Goal: Task Accomplishment & Management: Manage account settings

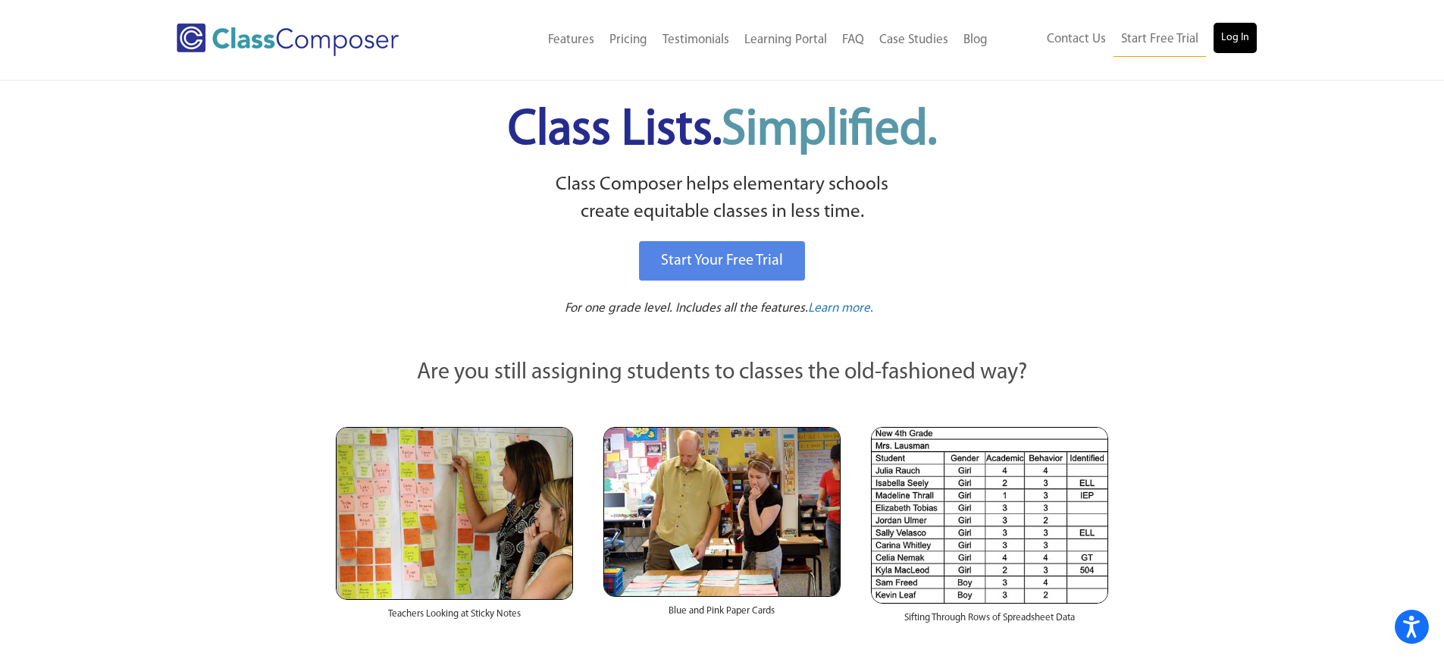
click at [1253, 45] on div "Contact Us Start Free Trial Log In" at bounding box center [1131, 40] width 273 height 34
click at [1226, 34] on link "Log In" at bounding box center [1234, 38] width 43 height 30
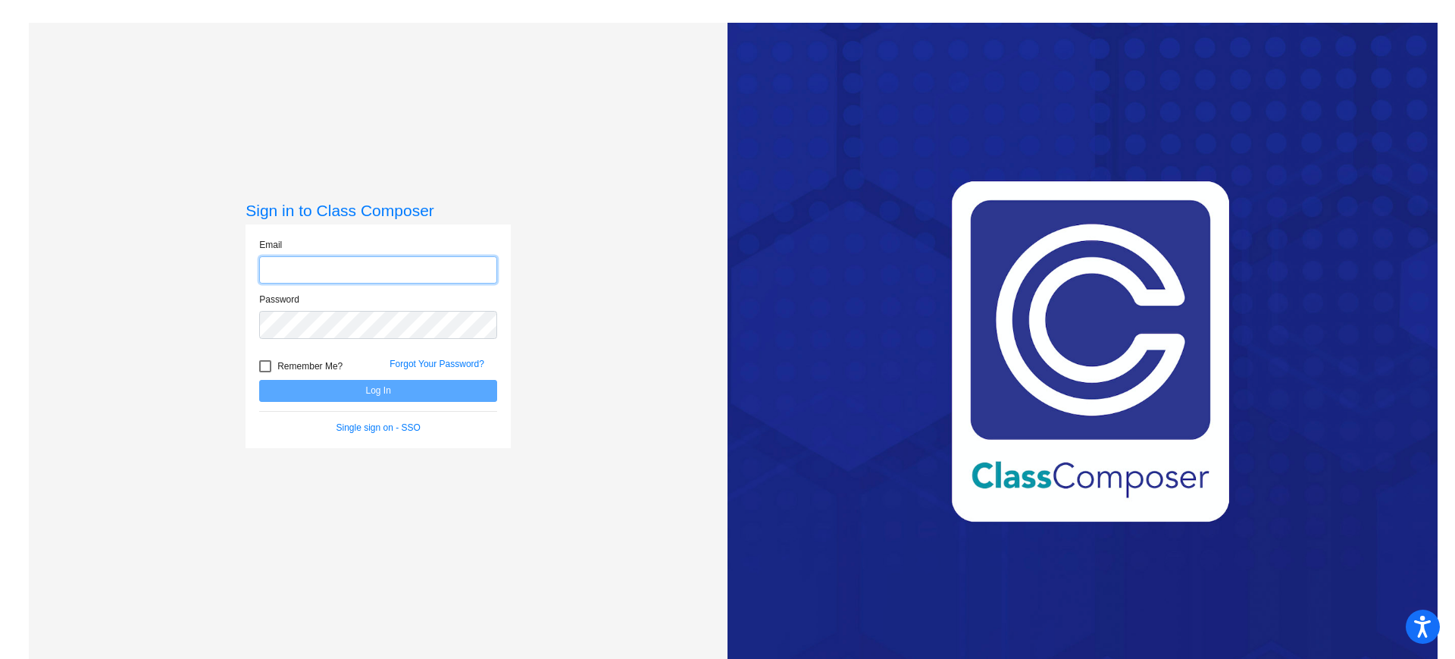
type input "[EMAIL_ADDRESS][DOMAIN_NAME]"
click at [386, 390] on button "Log In" at bounding box center [378, 391] width 238 height 22
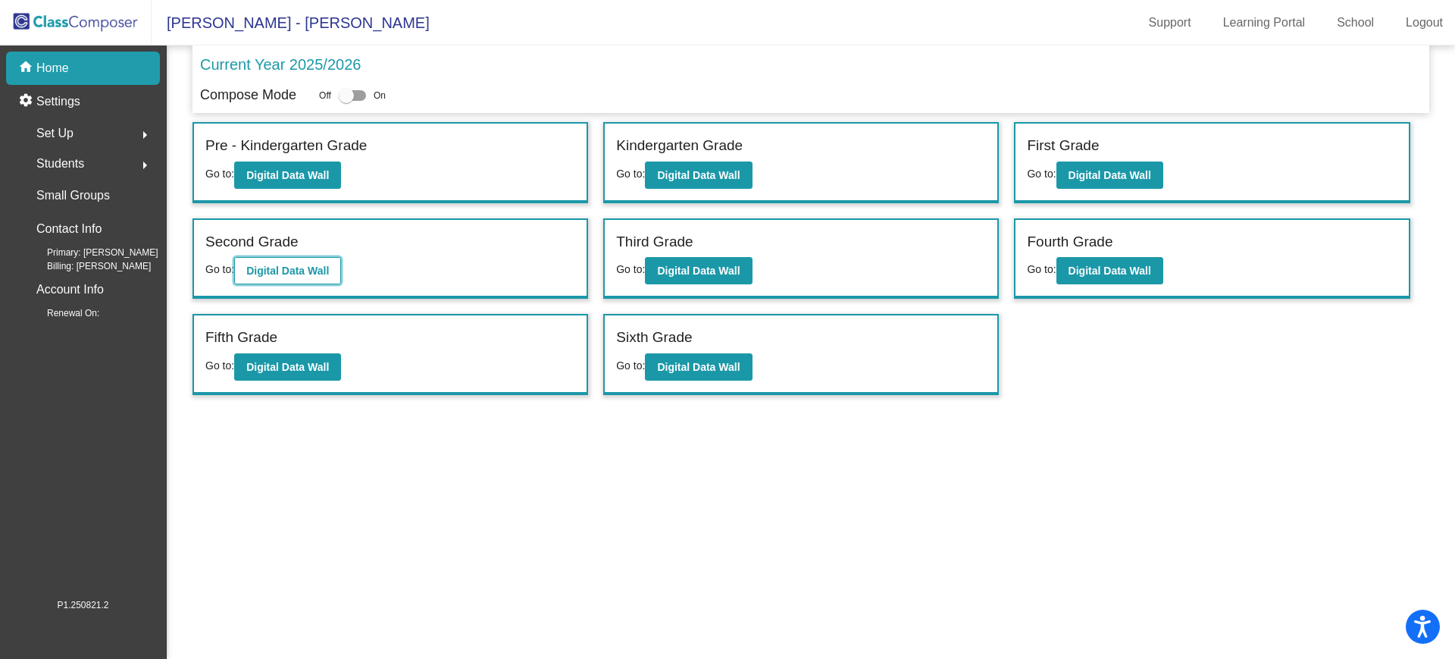
click at [279, 267] on b "Digital Data Wall" at bounding box center [287, 270] width 83 height 12
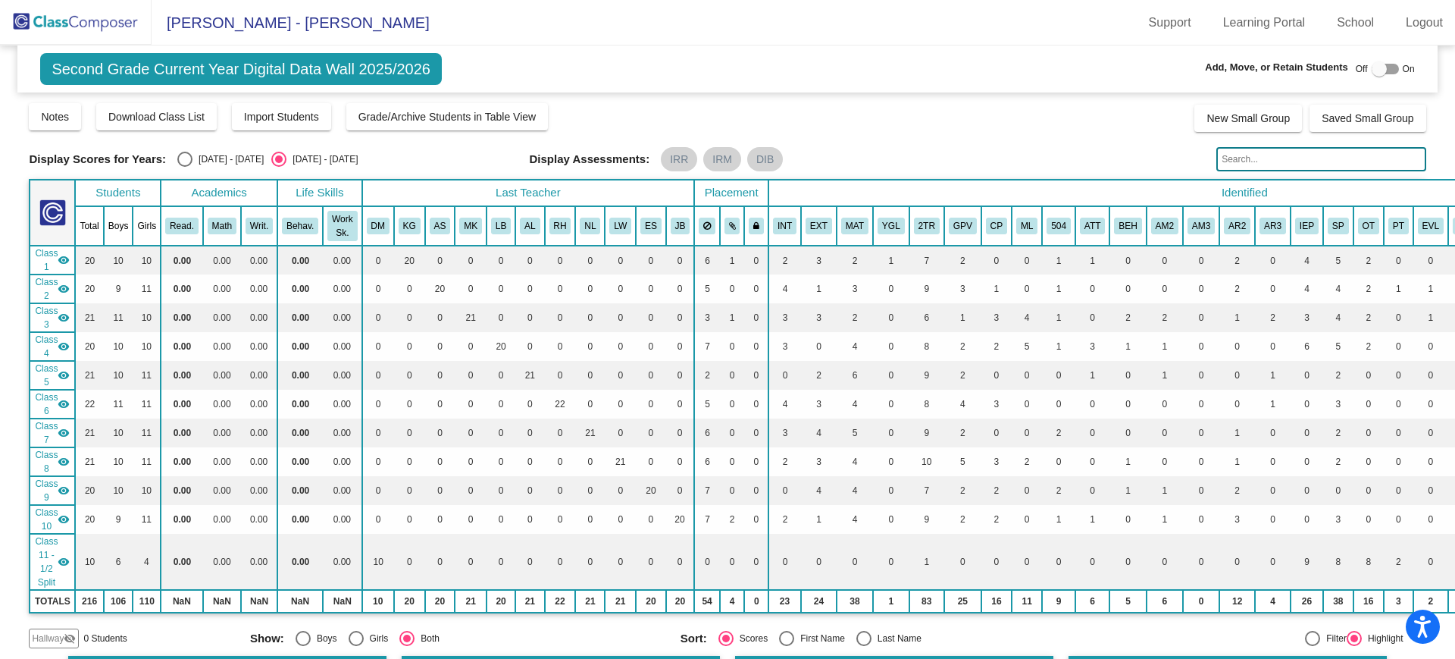
click at [67, 24] on img at bounding box center [76, 22] width 152 height 45
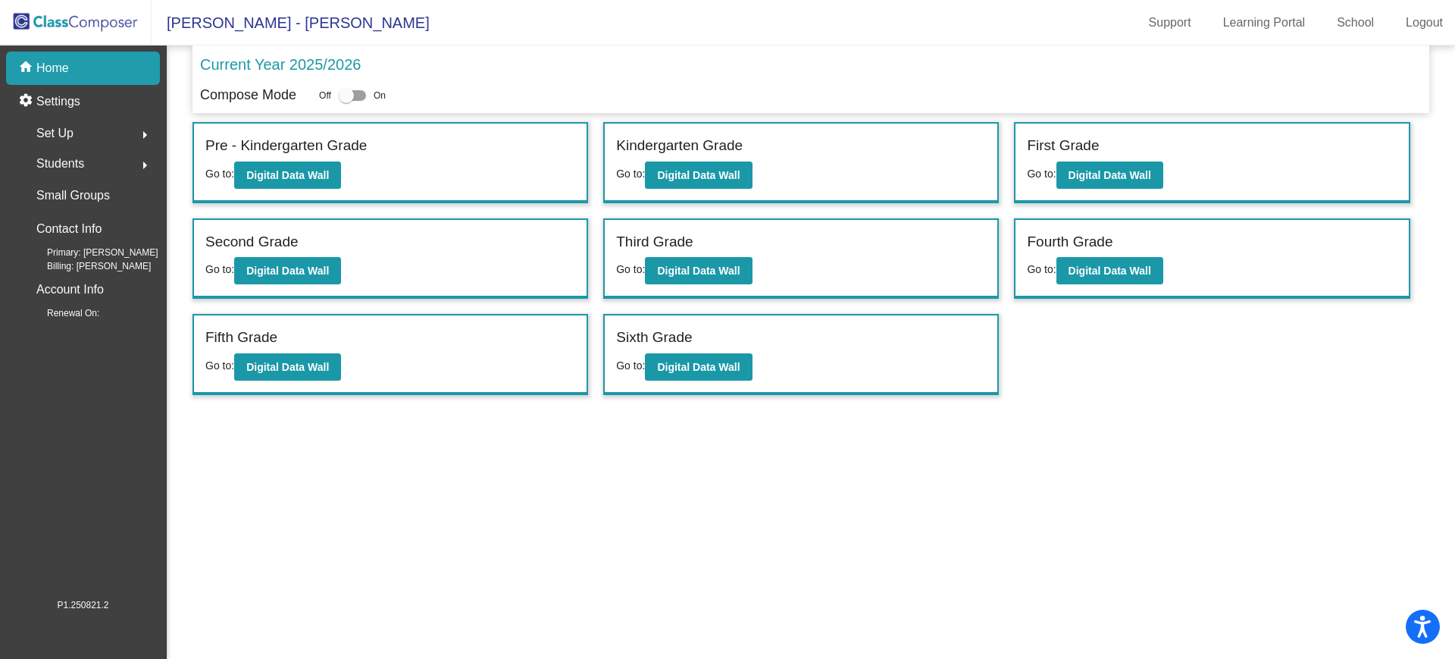
click at [66, 128] on span "Set Up" at bounding box center [54, 133] width 37 height 21
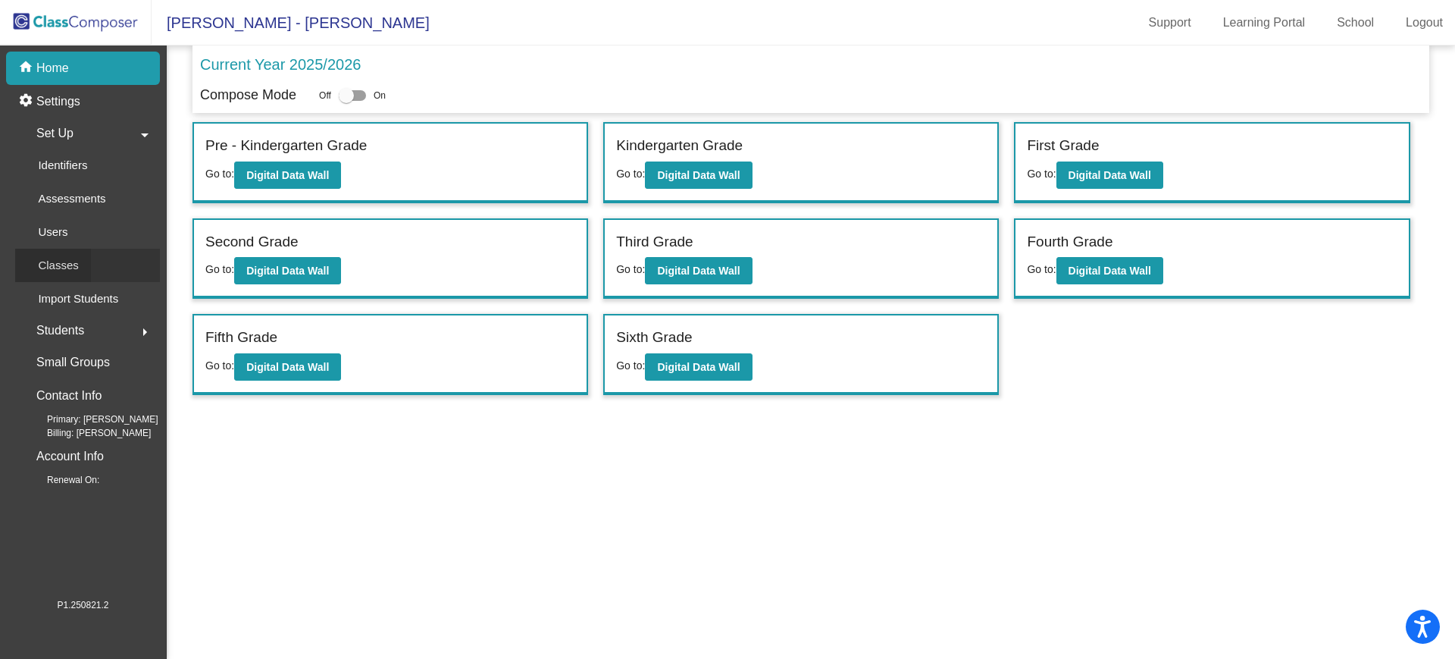
click at [55, 261] on p "Classes" at bounding box center [58, 265] width 40 height 18
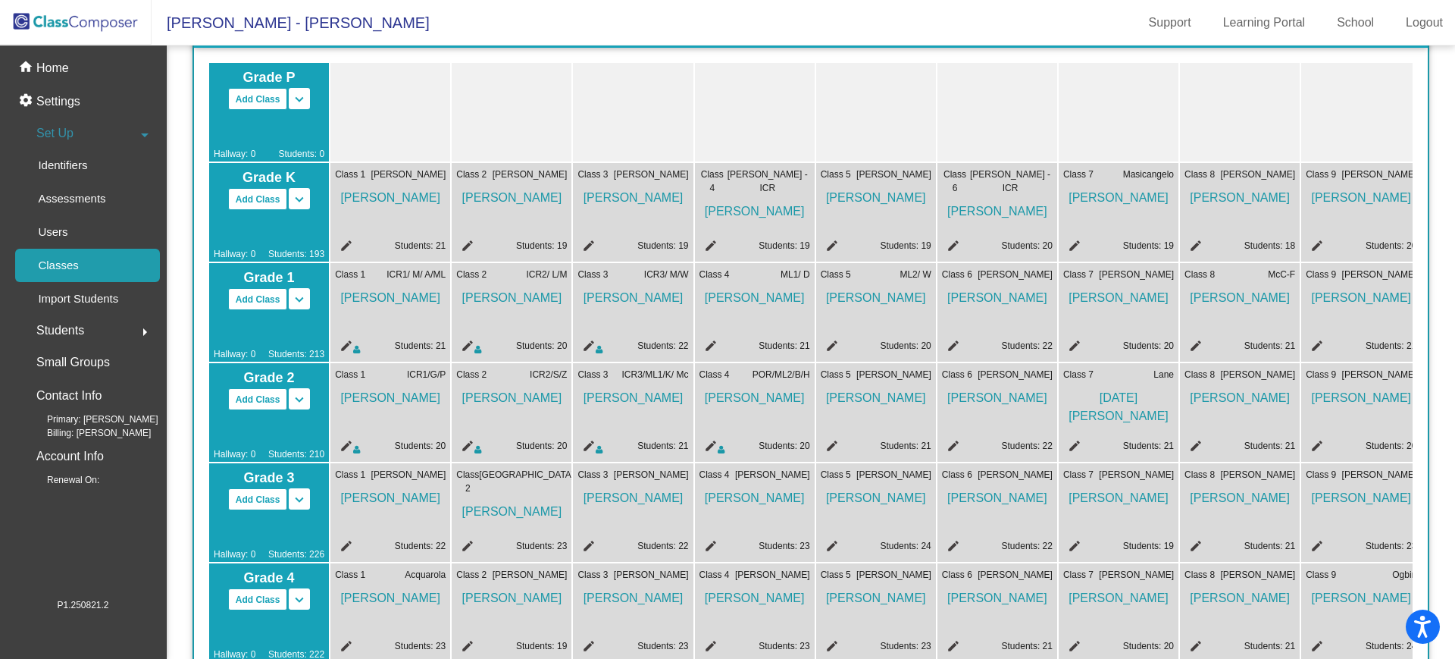
scroll to position [152, 0]
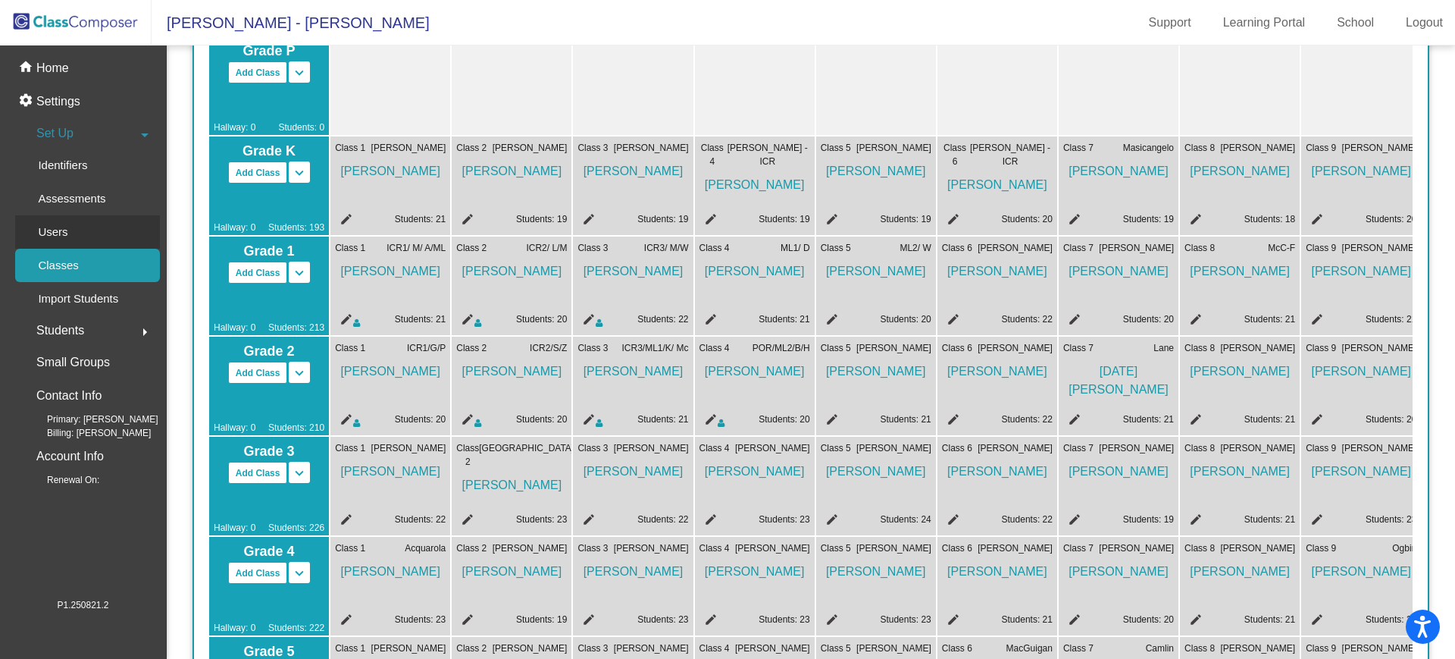
click at [51, 221] on div "Users" at bounding box center [47, 231] width 65 height 33
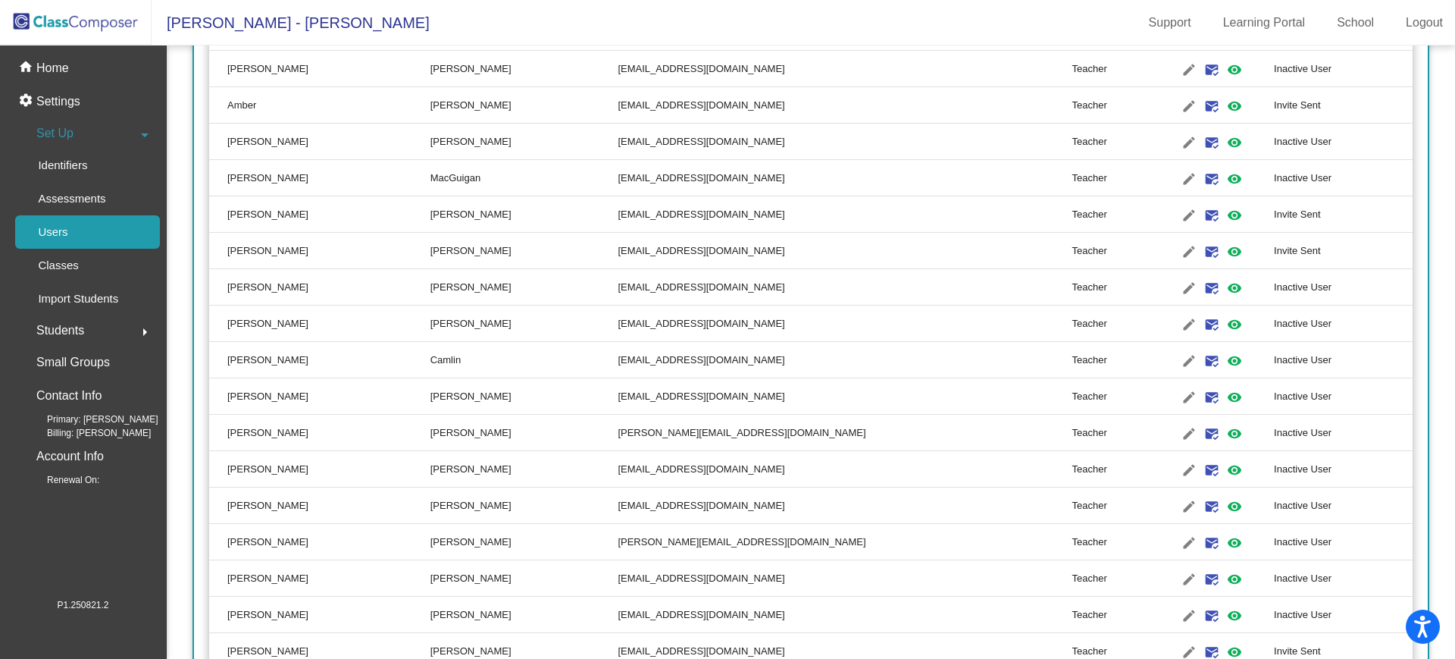
scroll to position [2728, 0]
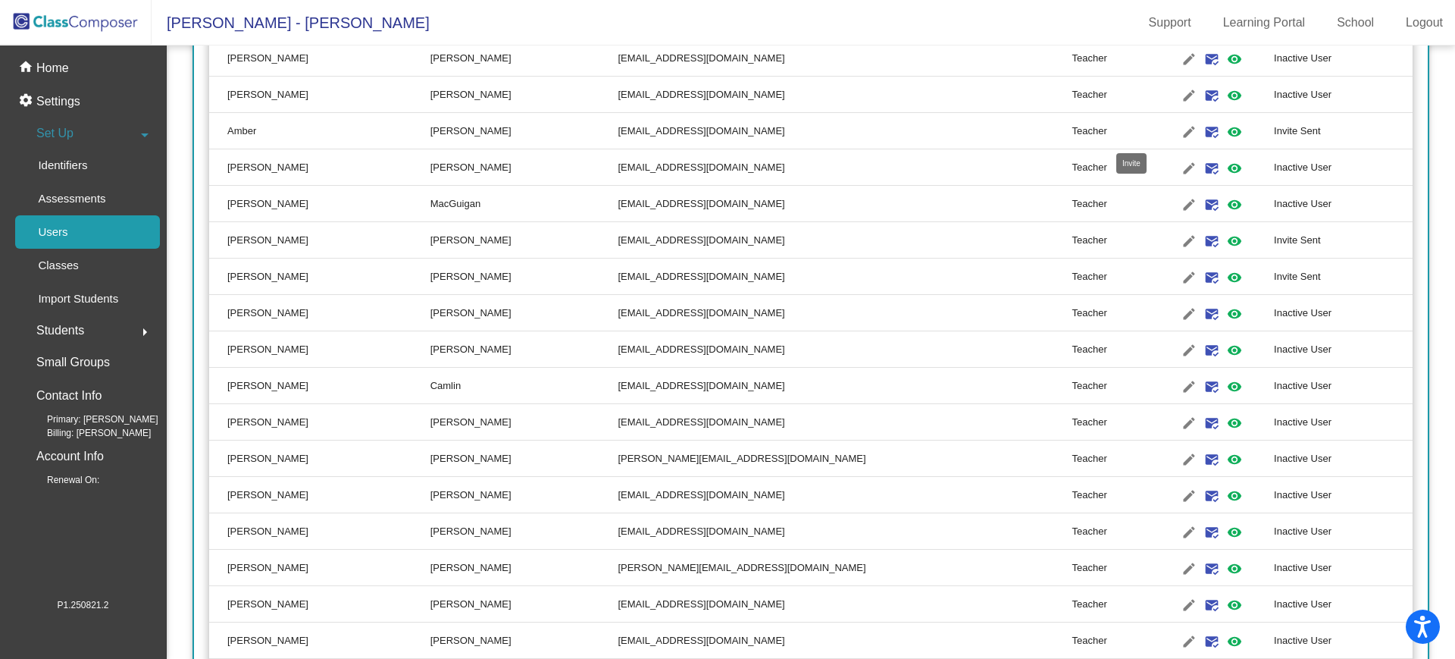
click at [1203, 134] on mat-icon "mark_email_read" at bounding box center [1212, 132] width 18 height 18
click at [1180, 130] on mat-icon "edit" at bounding box center [1189, 132] width 18 height 18
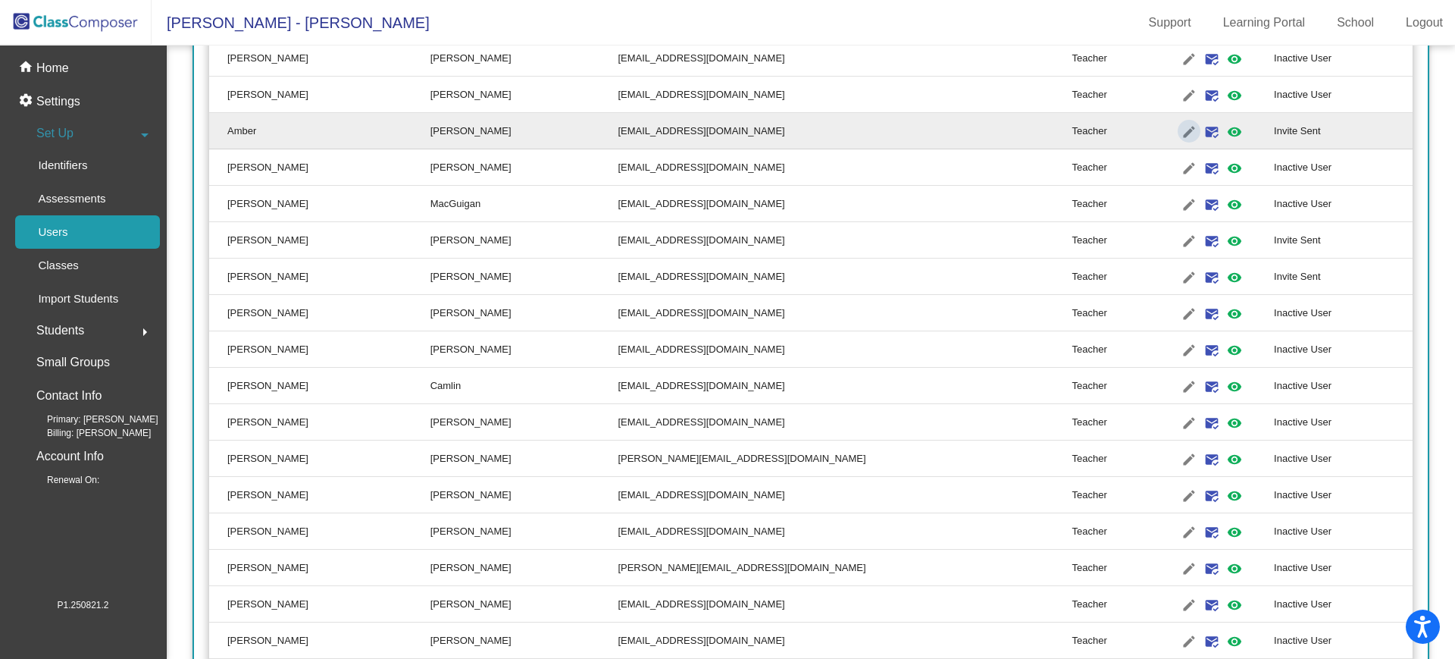
type input "Amber"
type input "[PERSON_NAME]"
type input "[EMAIL_ADDRESS][DOMAIN_NAME]"
radio input "true"
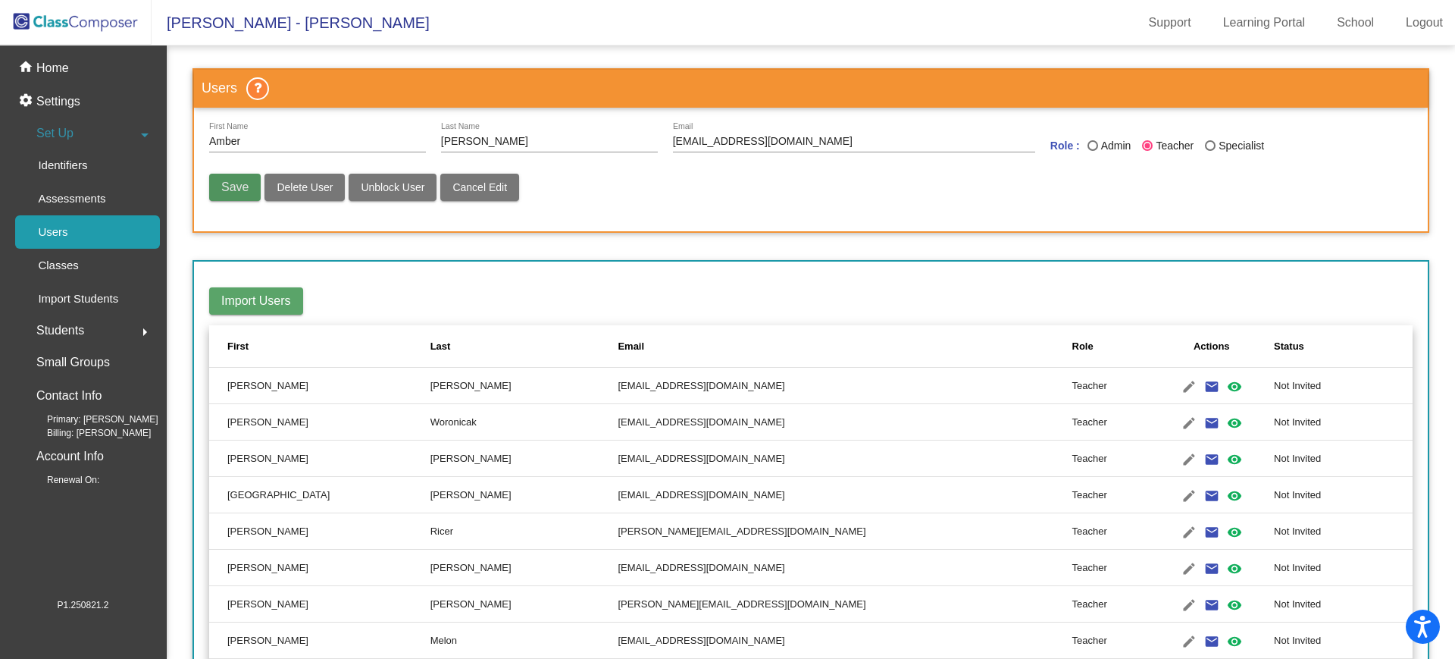
click at [233, 192] on span "Save" at bounding box center [234, 186] width 27 height 13
radio input "false"
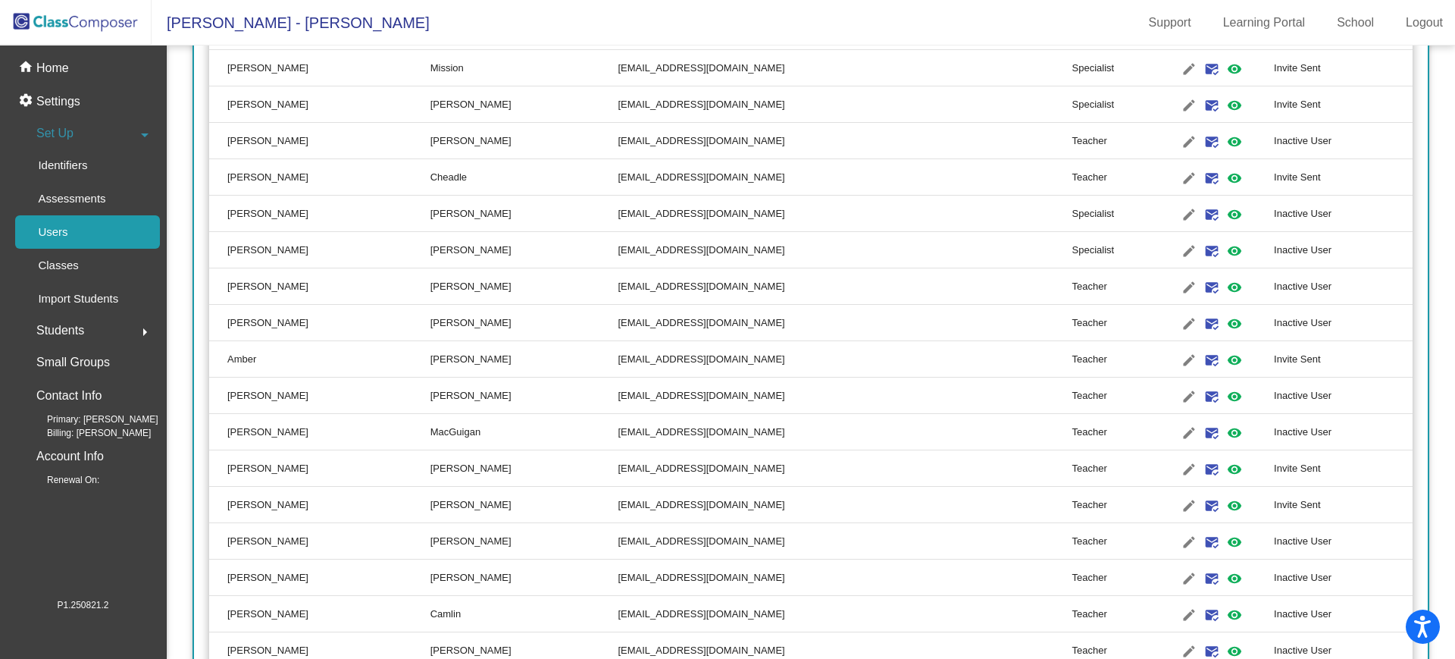
scroll to position [2501, 0]
click at [1203, 363] on mat-icon "mark_email_read" at bounding box center [1212, 359] width 18 height 18
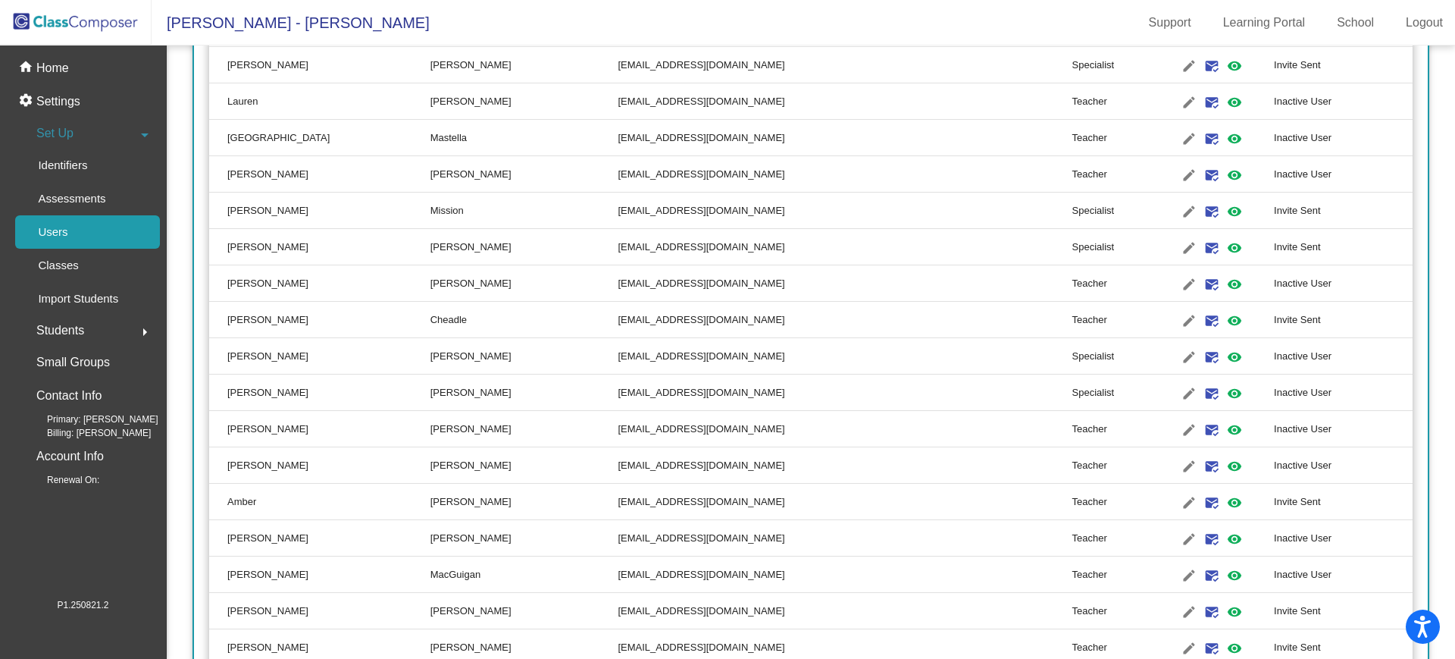
scroll to position [2349, 0]
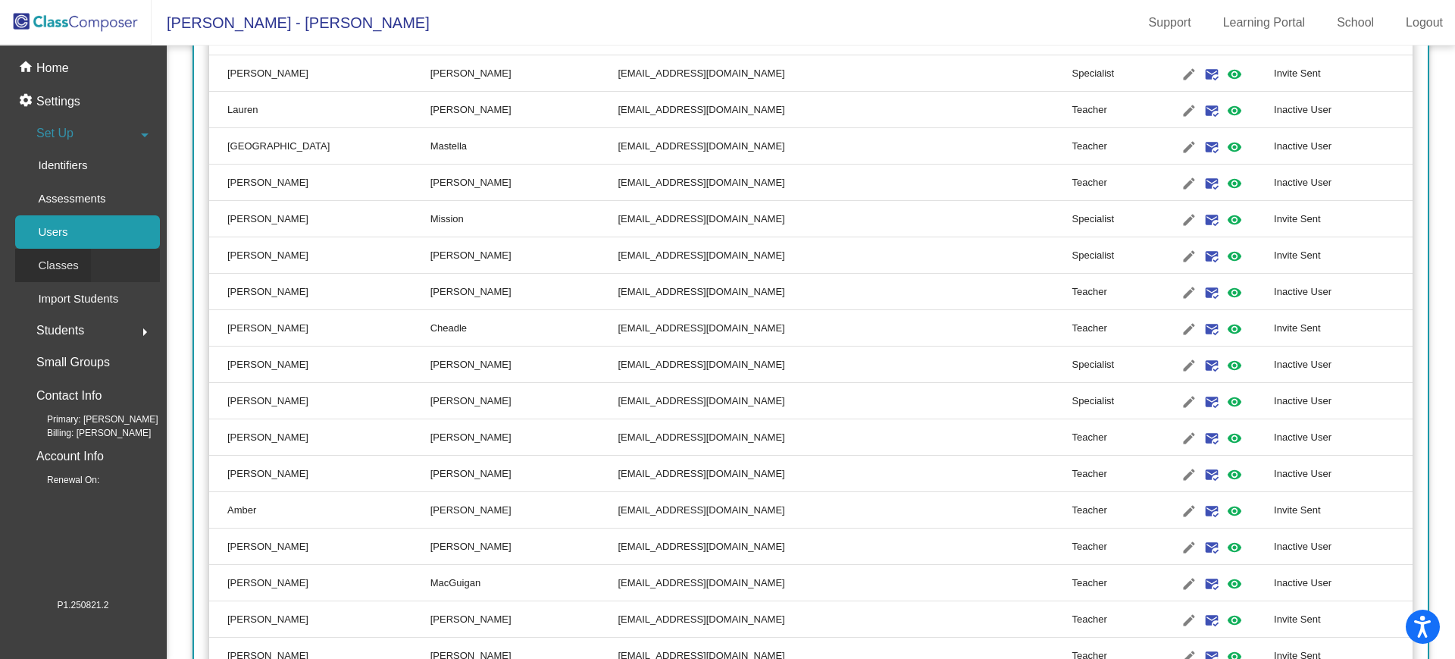
click at [58, 267] on p "Classes" at bounding box center [58, 265] width 40 height 18
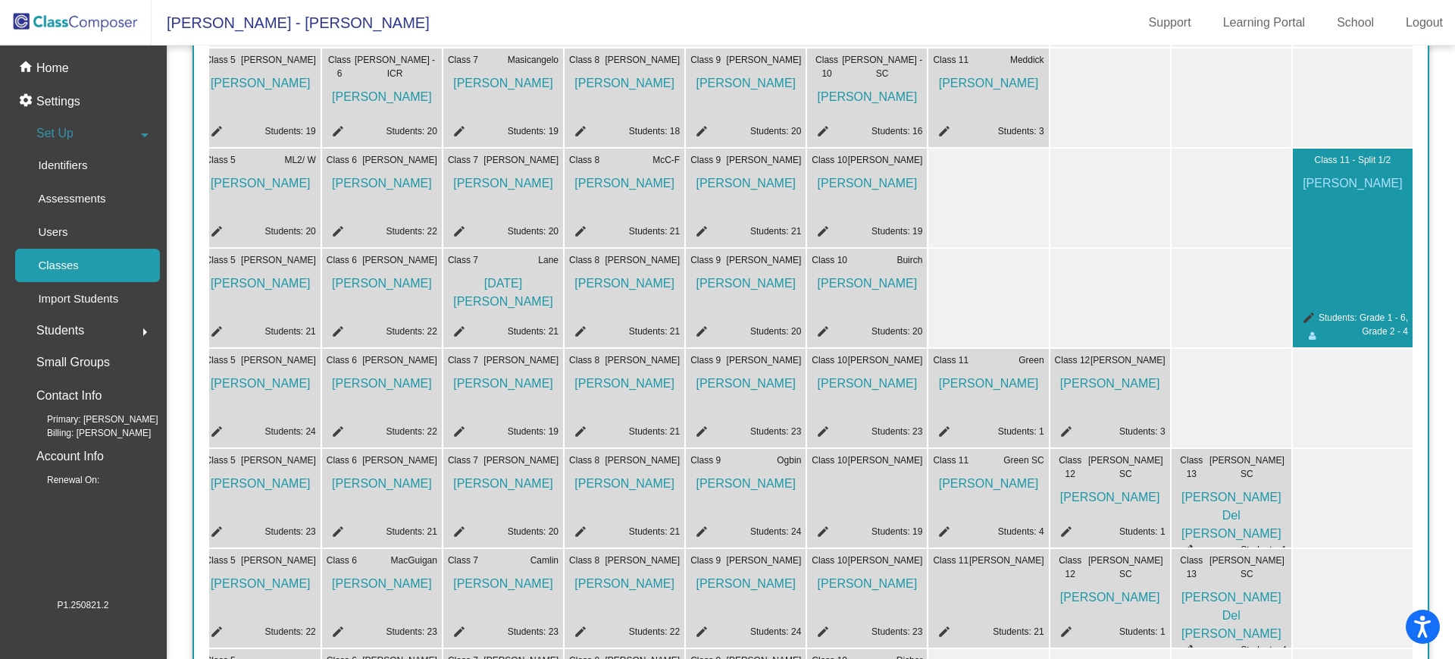
scroll to position [227, 0]
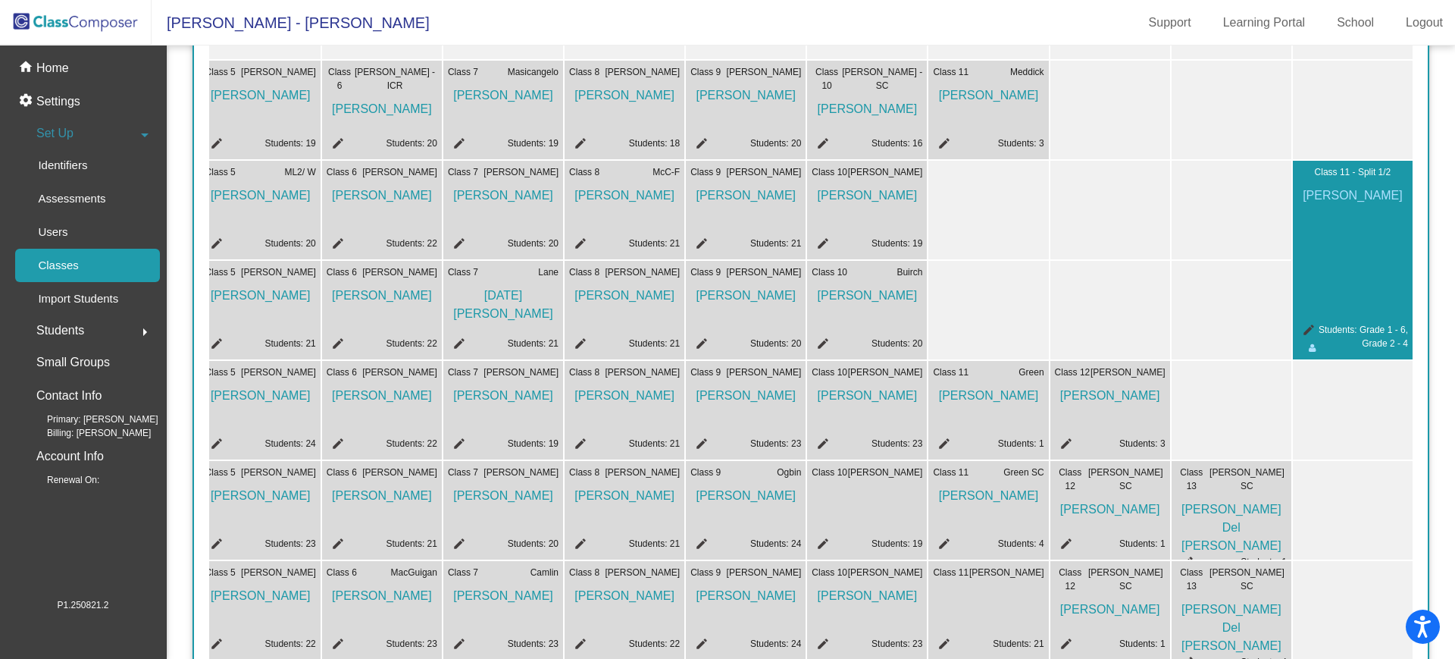
click at [1300, 334] on mat-icon "edit" at bounding box center [1306, 332] width 18 height 18
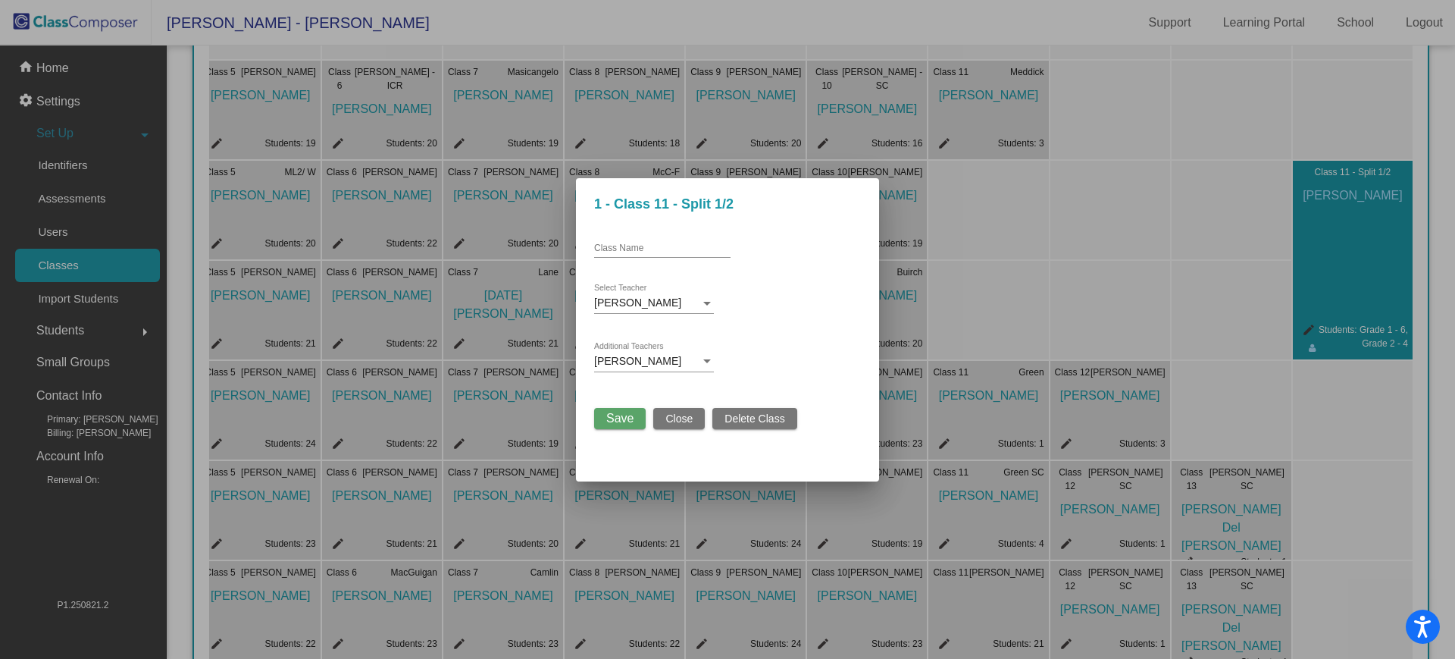
click at [1272, 402] on div at bounding box center [727, 329] width 1455 height 659
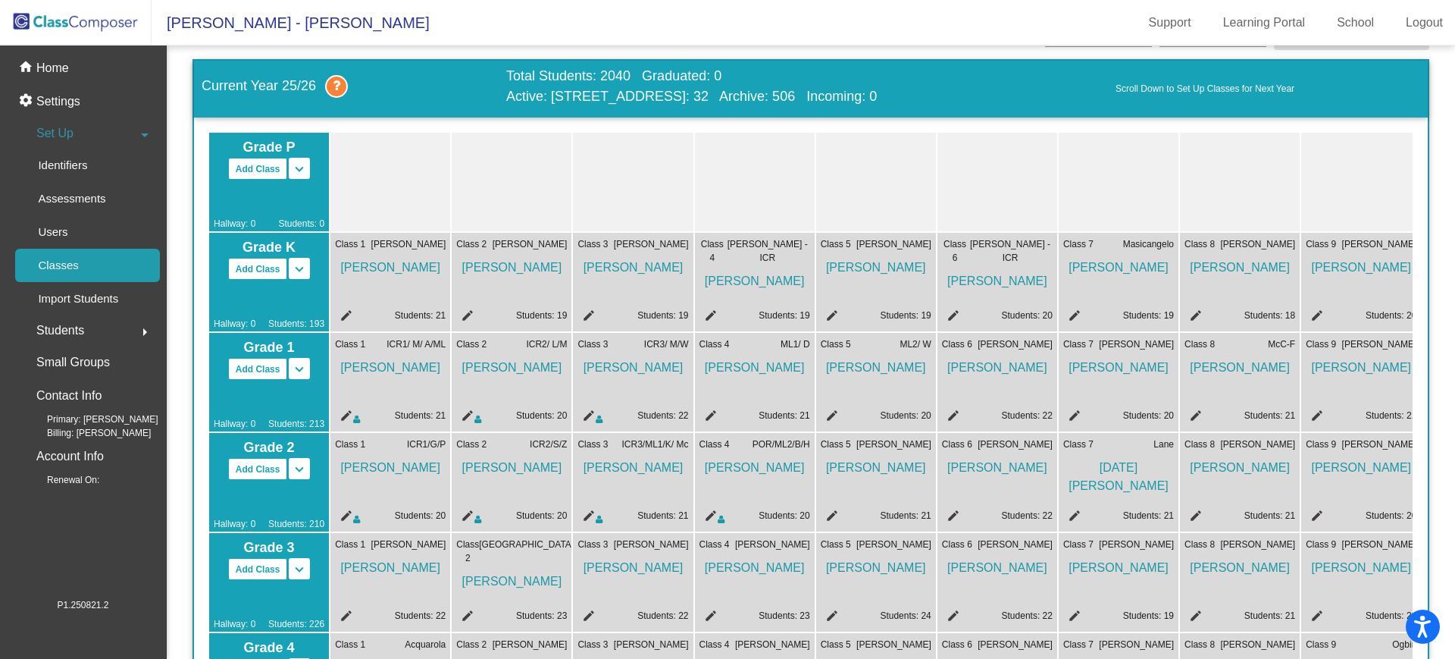
scroll to position [0, 0]
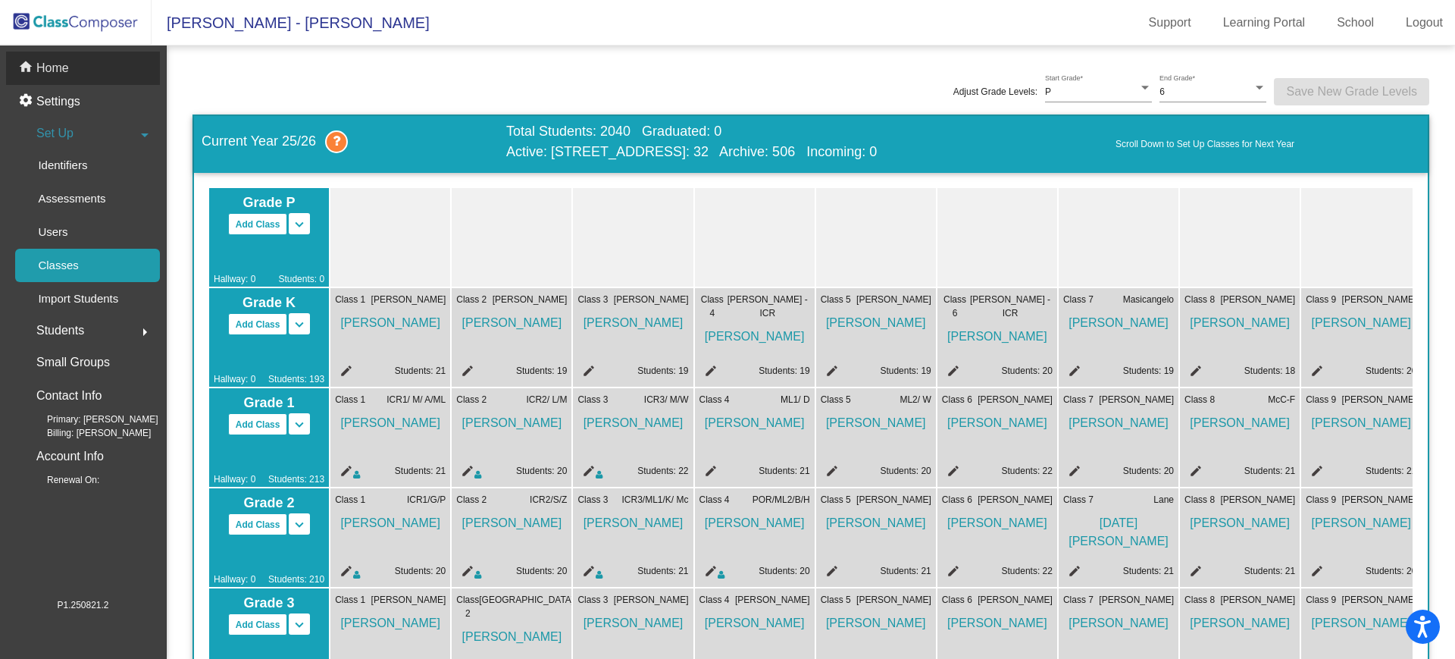
click at [70, 64] on div "home Home" at bounding box center [83, 68] width 154 height 33
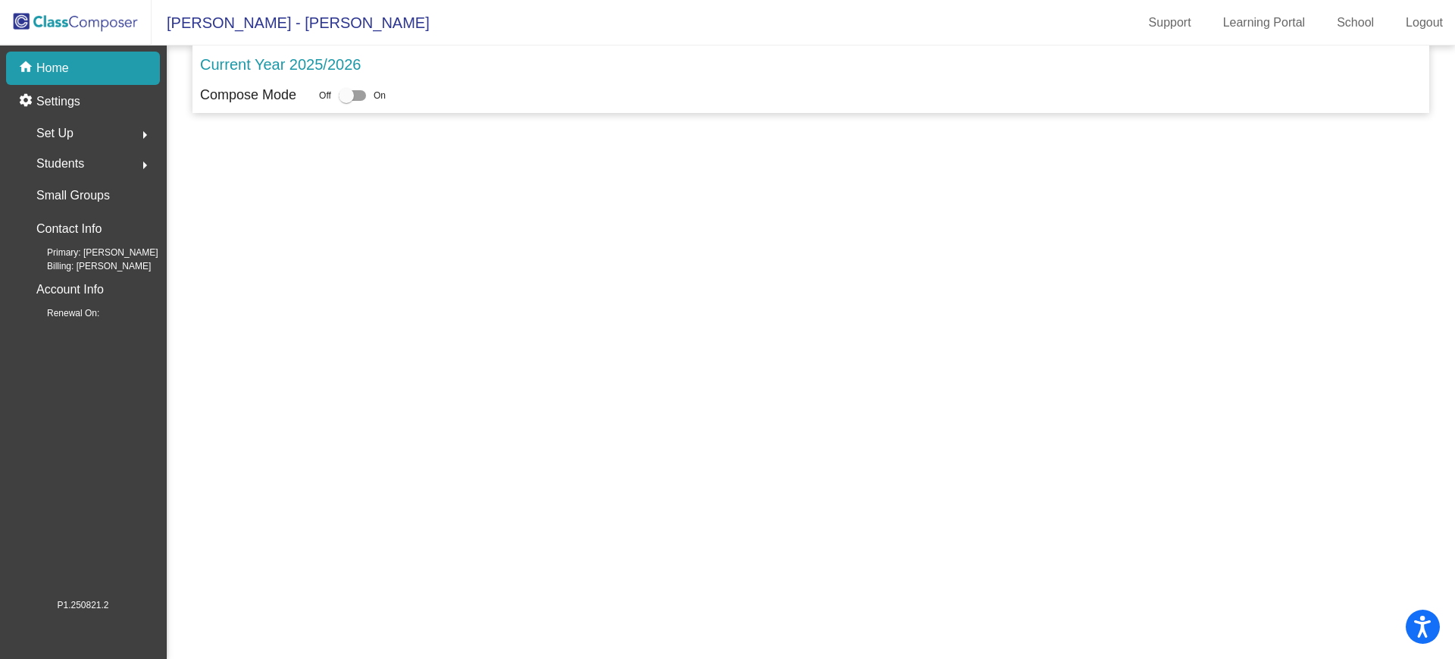
click at [107, 19] on img at bounding box center [76, 22] width 152 height 45
